Goal: Find specific page/section: Find specific page/section

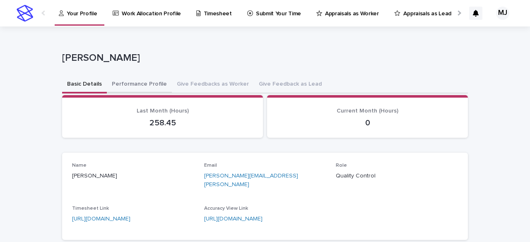
click at [126, 81] on button "Performance Profile" at bounding box center [139, 84] width 65 height 17
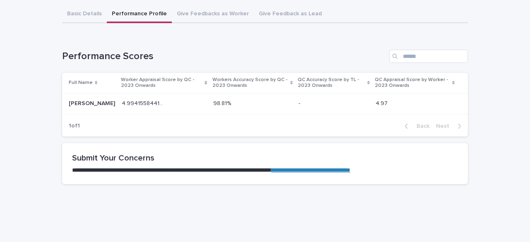
scroll to position [84, 0]
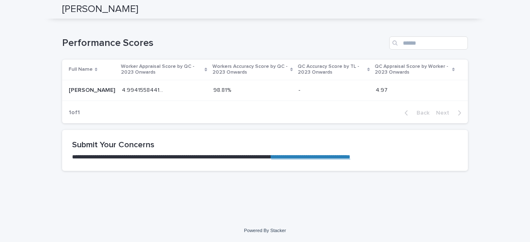
click at [228, 90] on p at bounding box center [252, 90] width 79 height 7
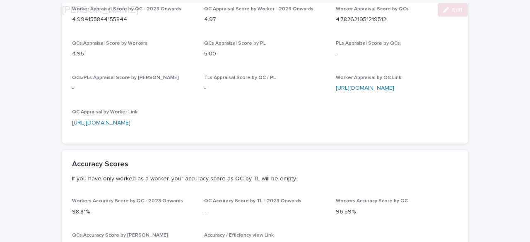
scroll to position [166, 0]
